Goal: Information Seeking & Learning: Learn about a topic

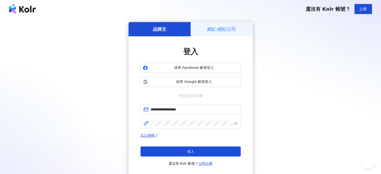
click at [207, 154] on button "登入" at bounding box center [191, 152] width 100 height 10
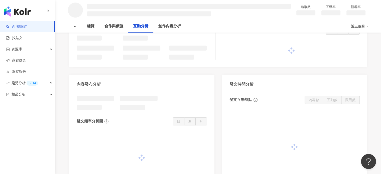
scroll to position [526, 0]
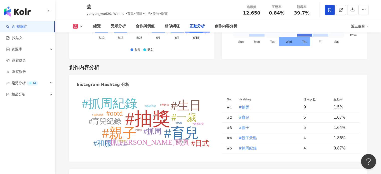
scroll to position [1528, 0]
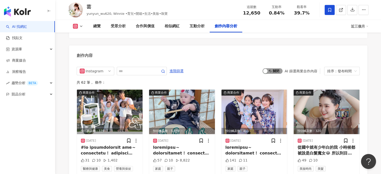
click at [276, 68] on span "啟動 關閉" at bounding box center [273, 71] width 20 height 6
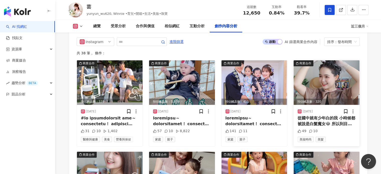
scroll to position [1584, 0]
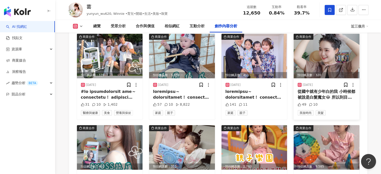
click at [336, 49] on img at bounding box center [327, 56] width 66 height 45
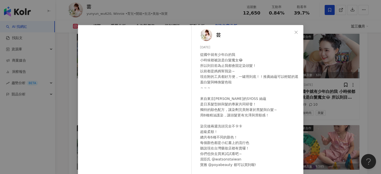
click at [338, 75] on div "芸 2025/7/7 從國中就有少年白的我 小時候都被說是白髮魔女😂 所以到目前為止我都會固定染頭髮！ 以前都是媽媽幫我染～ 現在附的工具都好方便，一罐用到底…" at bounding box center [190, 87] width 381 height 174
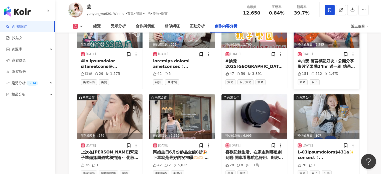
scroll to position [1734, 0]
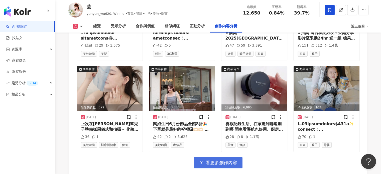
click at [226, 160] on span "看更多創作內容" at bounding box center [222, 163] width 32 height 6
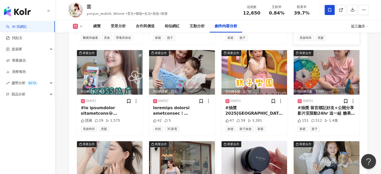
scroll to position [1709, 0]
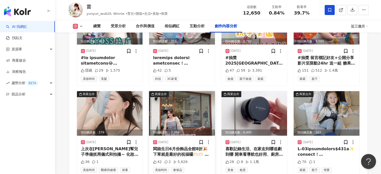
click at [184, 109] on img at bounding box center [182, 113] width 66 height 45
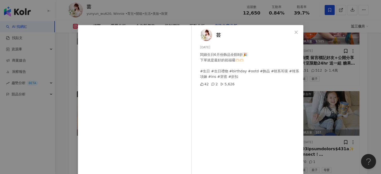
click at [354, 91] on div "芸 2025/6/6 闆娘生日6月份飾品全館8折🎉 下單就是最好的祝福囉🫶🏻🫶🏻 #生日 #生日禮物 #birthday #ootd #飾品 #韓系耳環 #韓…" at bounding box center [190, 87] width 381 height 174
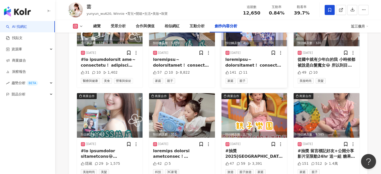
scroll to position [1584, 0]
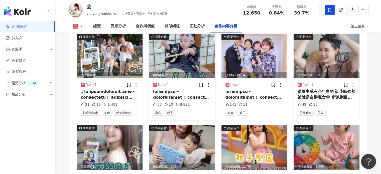
click at [197, 61] on img at bounding box center [182, 56] width 66 height 45
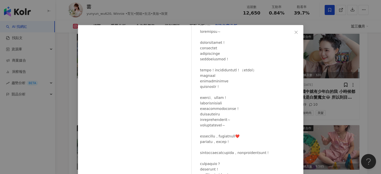
scroll to position [0, 0]
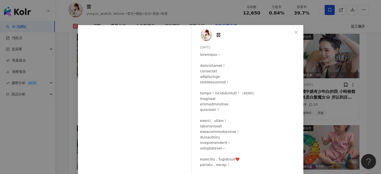
click at [341, 50] on div "芸 2025/7/9 57 10 8,822 查看原始貼文" at bounding box center [190, 87] width 381 height 174
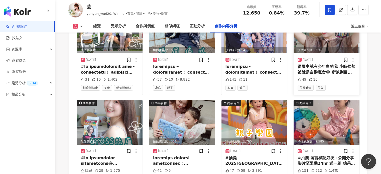
scroll to position [1634, 0]
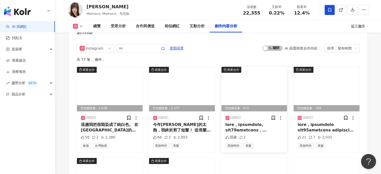
scroll to position [1528, 0]
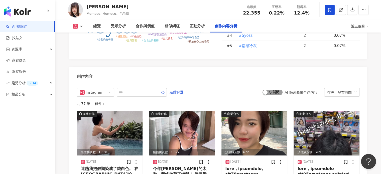
click at [274, 90] on span "啟動 關閉" at bounding box center [273, 93] width 20 height 6
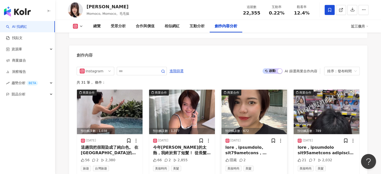
scroll to position [1575, 0]
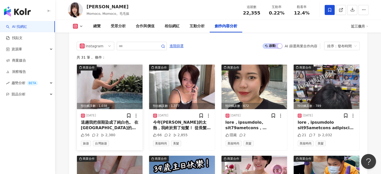
click at [110, 70] on img at bounding box center [110, 87] width 66 height 45
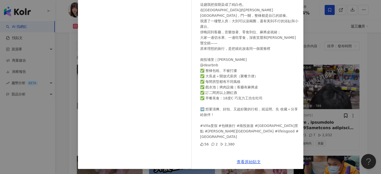
scroll to position [25, 0]
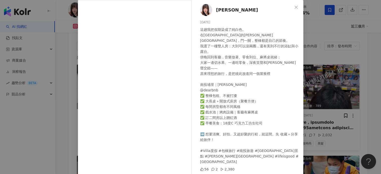
click at [311, 79] on div "毛毛摳 [DATE] 這趟我把假期染成了純白色。 在[GEOGRAPHIC_DATA]的[PERSON_NAME][GEOGRAPHIC_DATA]，門一關，…" at bounding box center [190, 87] width 381 height 174
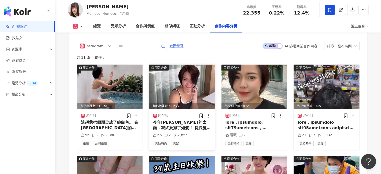
click at [179, 79] on img at bounding box center [182, 87] width 66 height 45
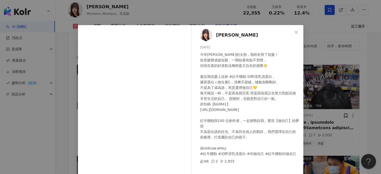
click at [321, 74] on div "毛毛摳 [DATE] 今年夏天真的太熱，我終於剪了短髮！ 從長髮變成超短髮，一開始還有點不習慣， 但現在真的好喜歡這種輕盈又自在的感覺☀️ 最近我也愛上這杯 …" at bounding box center [190, 87] width 381 height 174
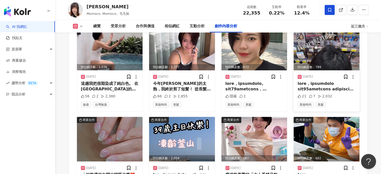
scroll to position [1625, 0]
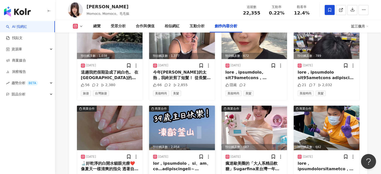
click at [203, 112] on img at bounding box center [182, 128] width 66 height 45
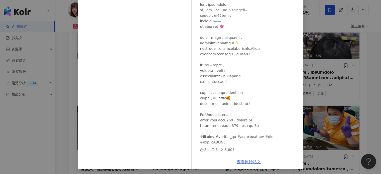
scroll to position [0, 0]
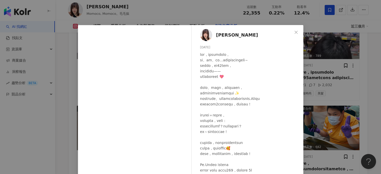
click at [350, 101] on div "毛毛摳 [DATE] 84 5 3,803 查看原始貼文" at bounding box center [190, 87] width 381 height 174
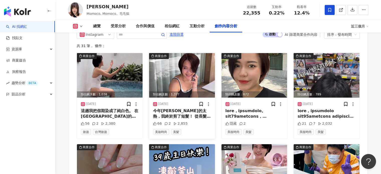
scroll to position [1575, 0]
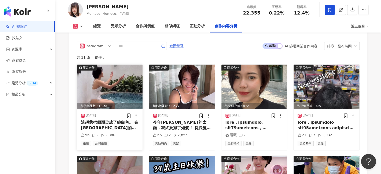
click at [130, 71] on img at bounding box center [110, 87] width 66 height 45
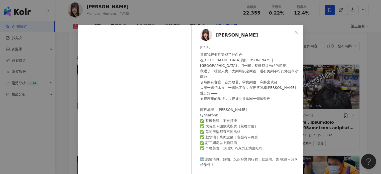
scroll to position [50, 0]
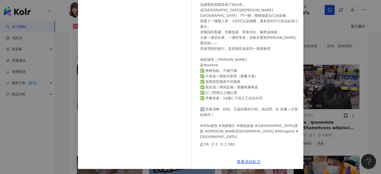
click at [327, 87] on div "毛毛摳 [DATE] 這趟我把假期染成了純白色。 在[GEOGRAPHIC_DATA]的[PERSON_NAME][GEOGRAPHIC_DATA]，門一關，…" at bounding box center [190, 87] width 381 height 174
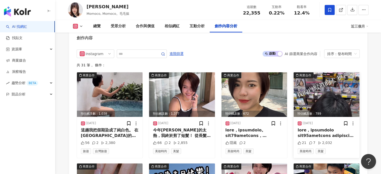
scroll to position [1600, 0]
